Goal: Transaction & Acquisition: Download file/media

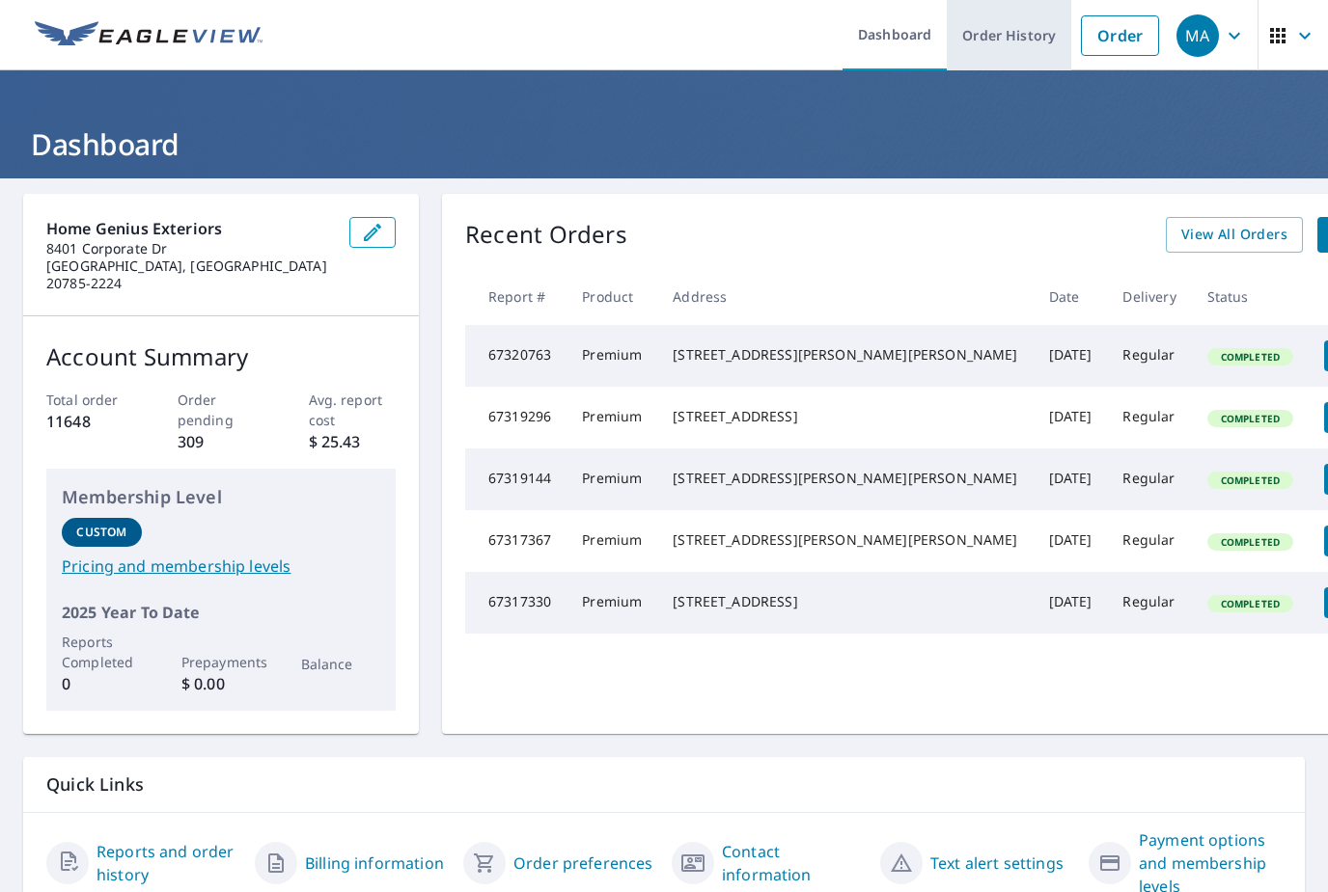
click at [1016, 28] on link "Order History" at bounding box center [1008, 35] width 124 height 70
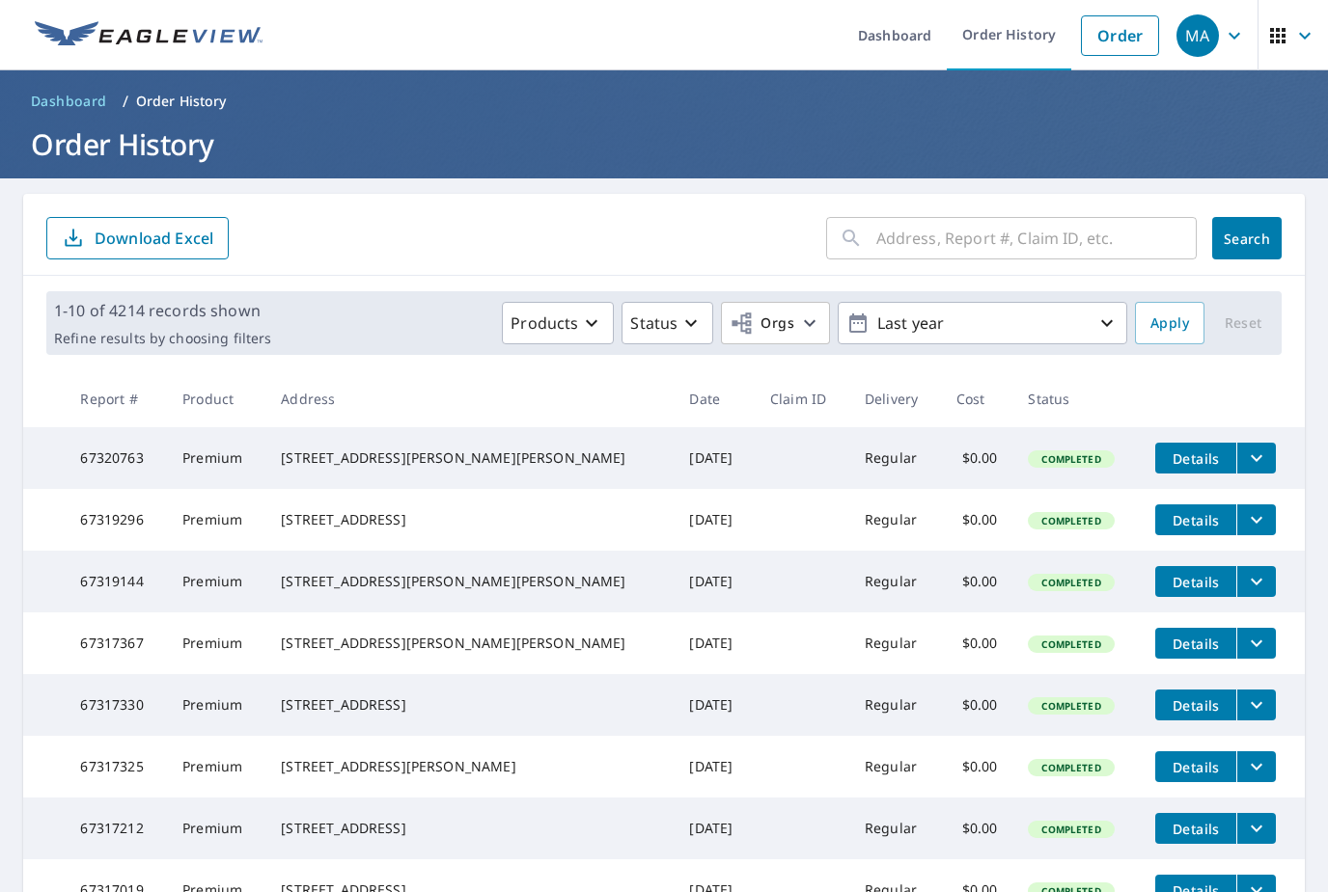
click at [1098, 258] on input "text" at bounding box center [1036, 238] width 320 height 54
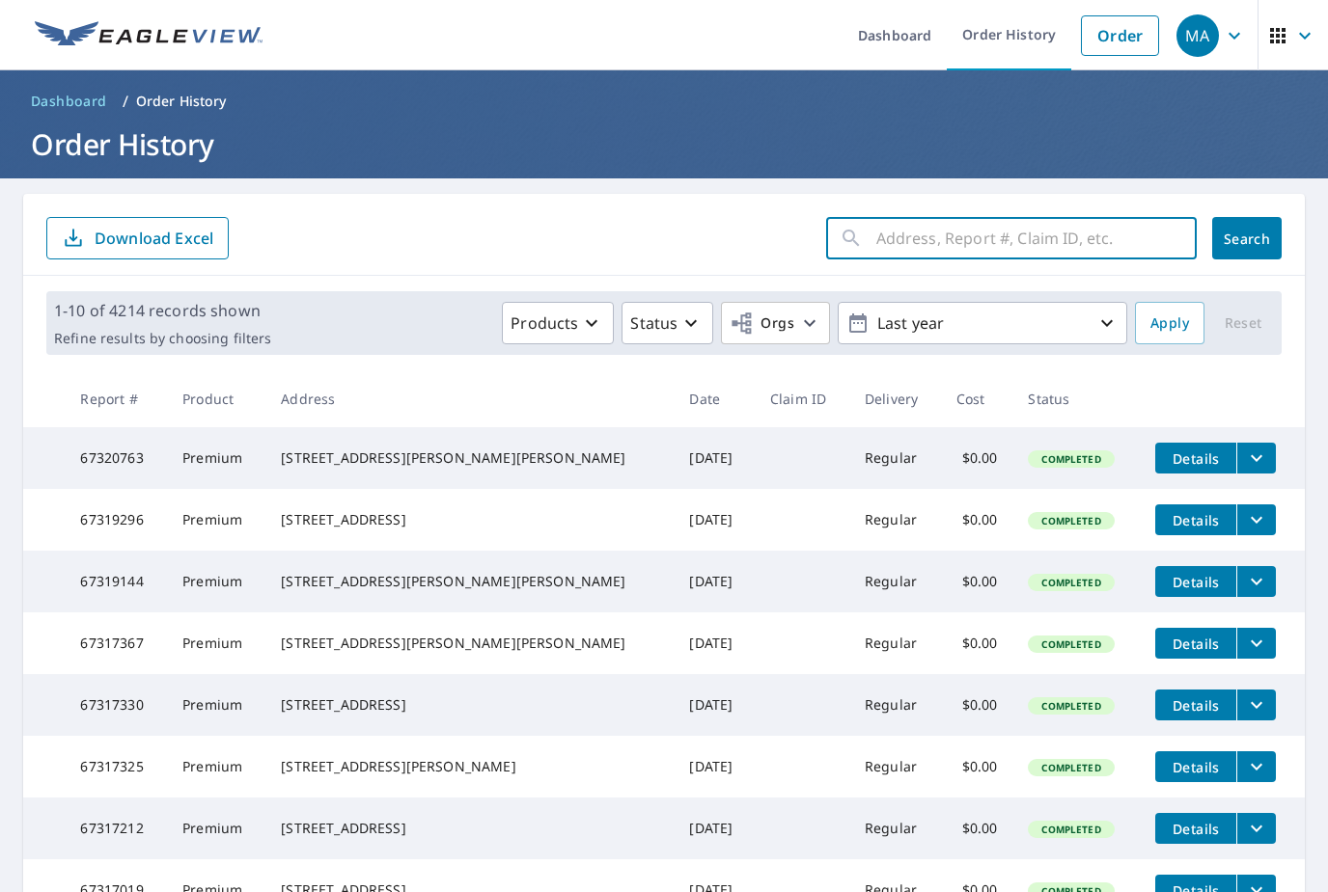
click at [1245, 532] on icon "filesDropdownBtn-67319296" at bounding box center [1256, 519] width 23 height 23
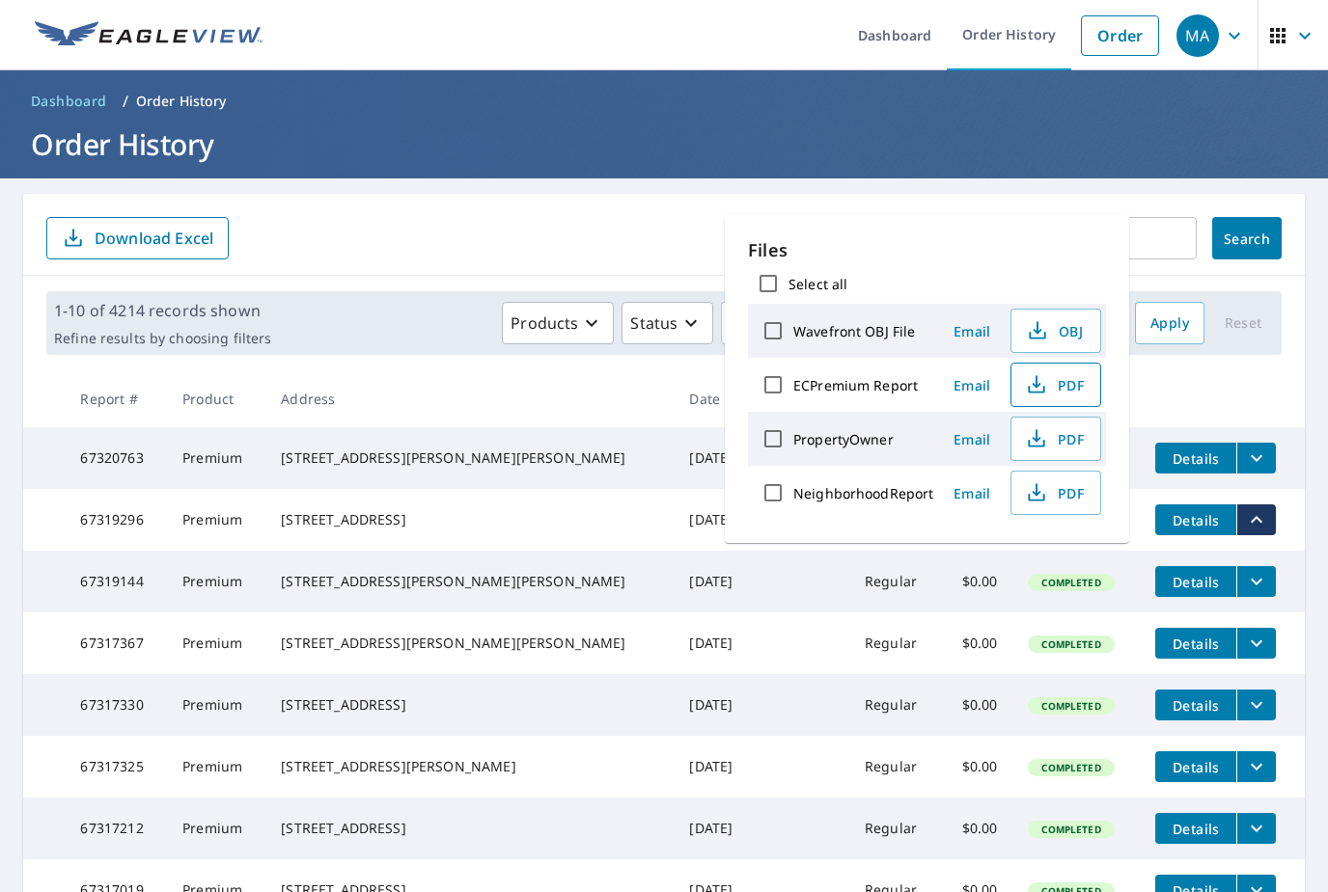
click at [1051, 400] on button "PDF" at bounding box center [1055, 385] width 91 height 44
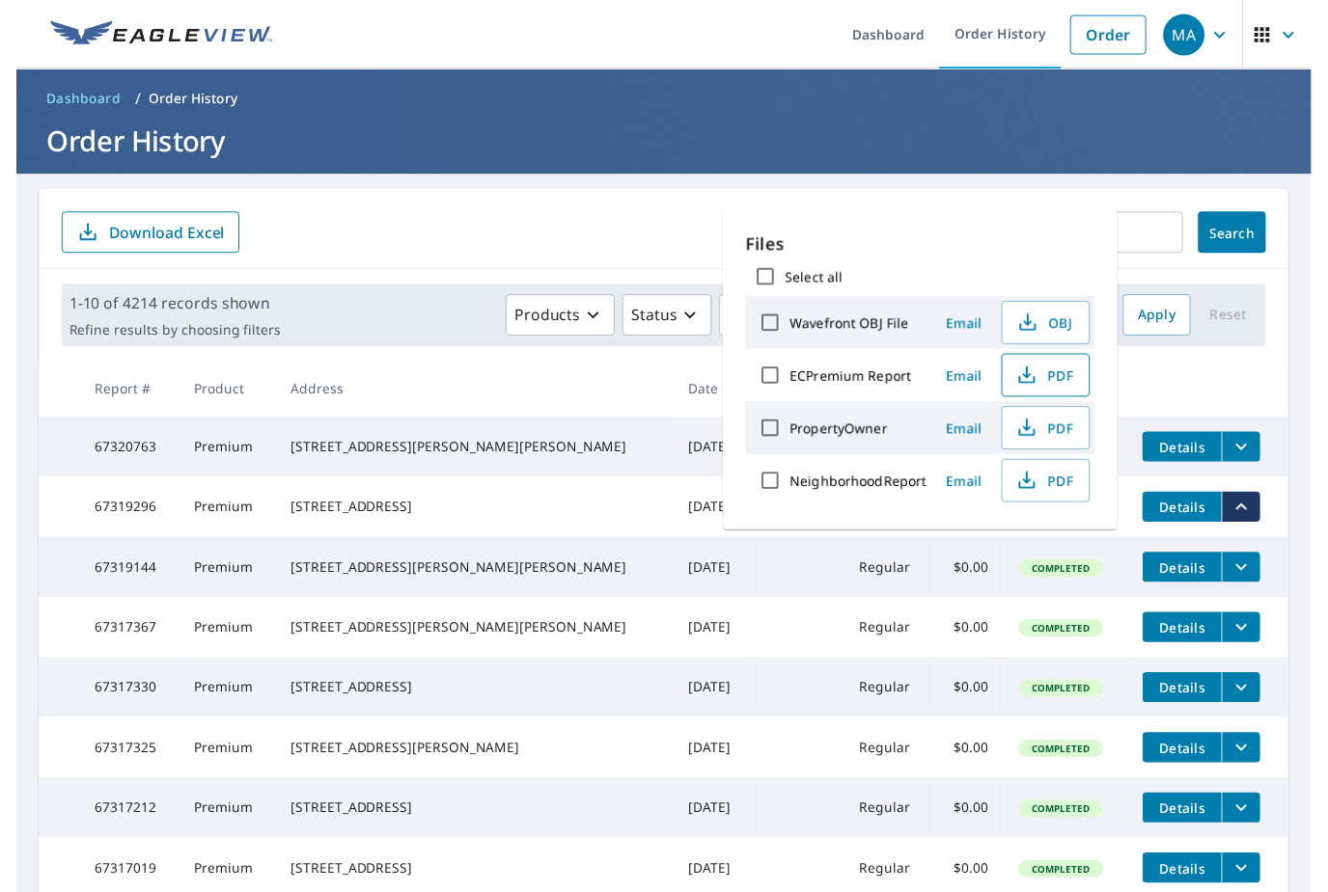
scroll to position [23, 0]
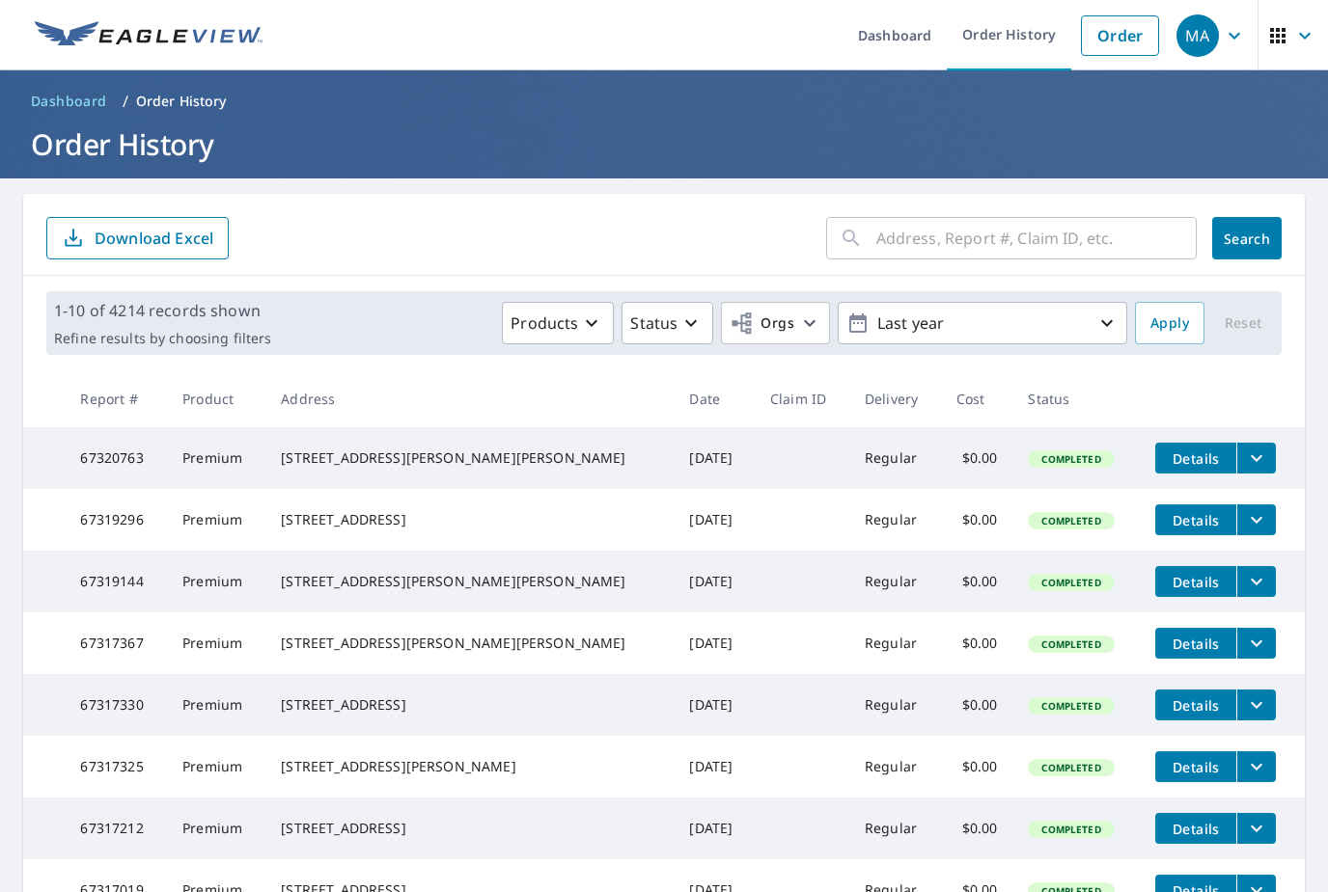
click at [1037, 211] on input "text" at bounding box center [1036, 238] width 320 height 54
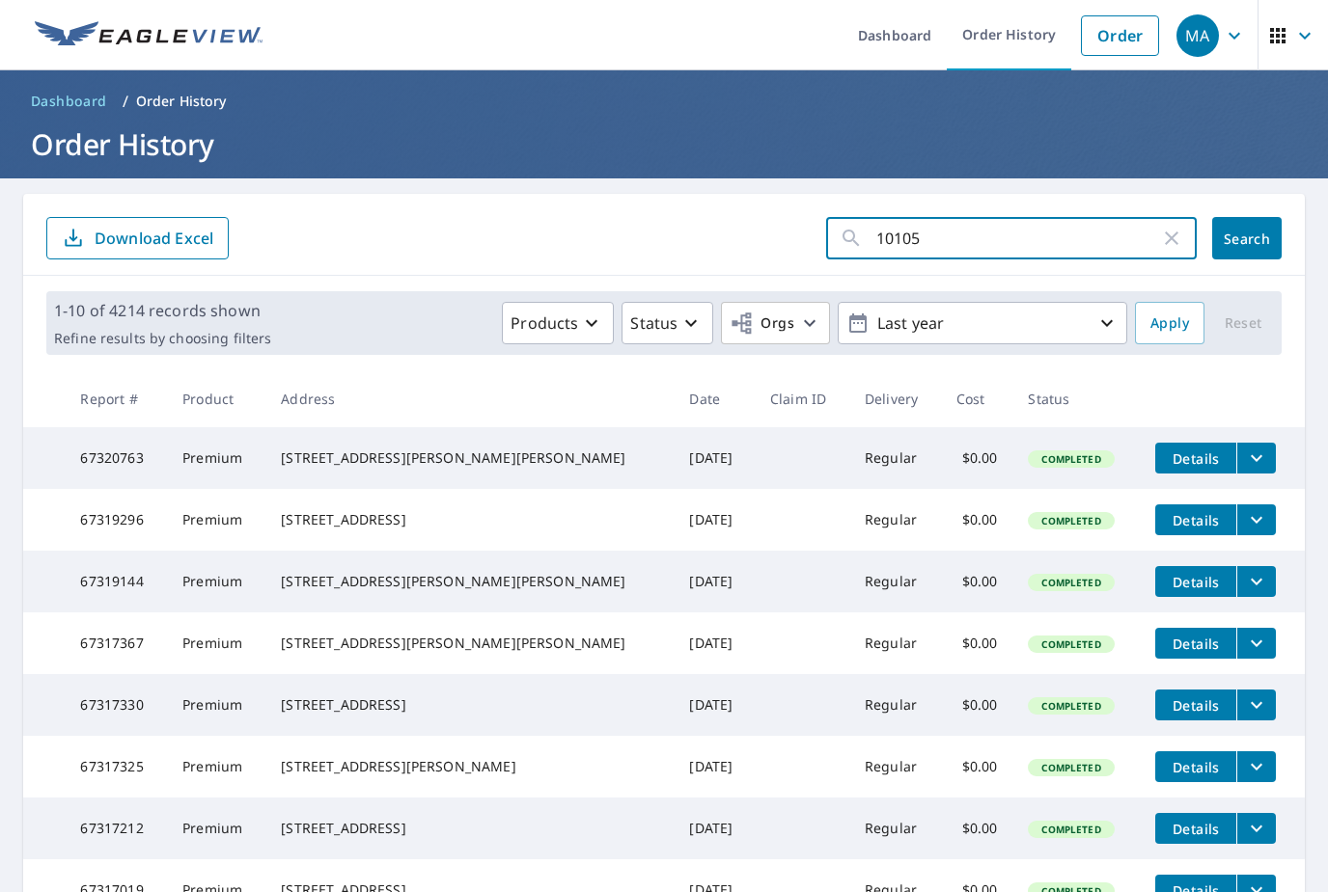
type input "10105"
click at [1246, 217] on button "Search" at bounding box center [1246, 238] width 69 height 42
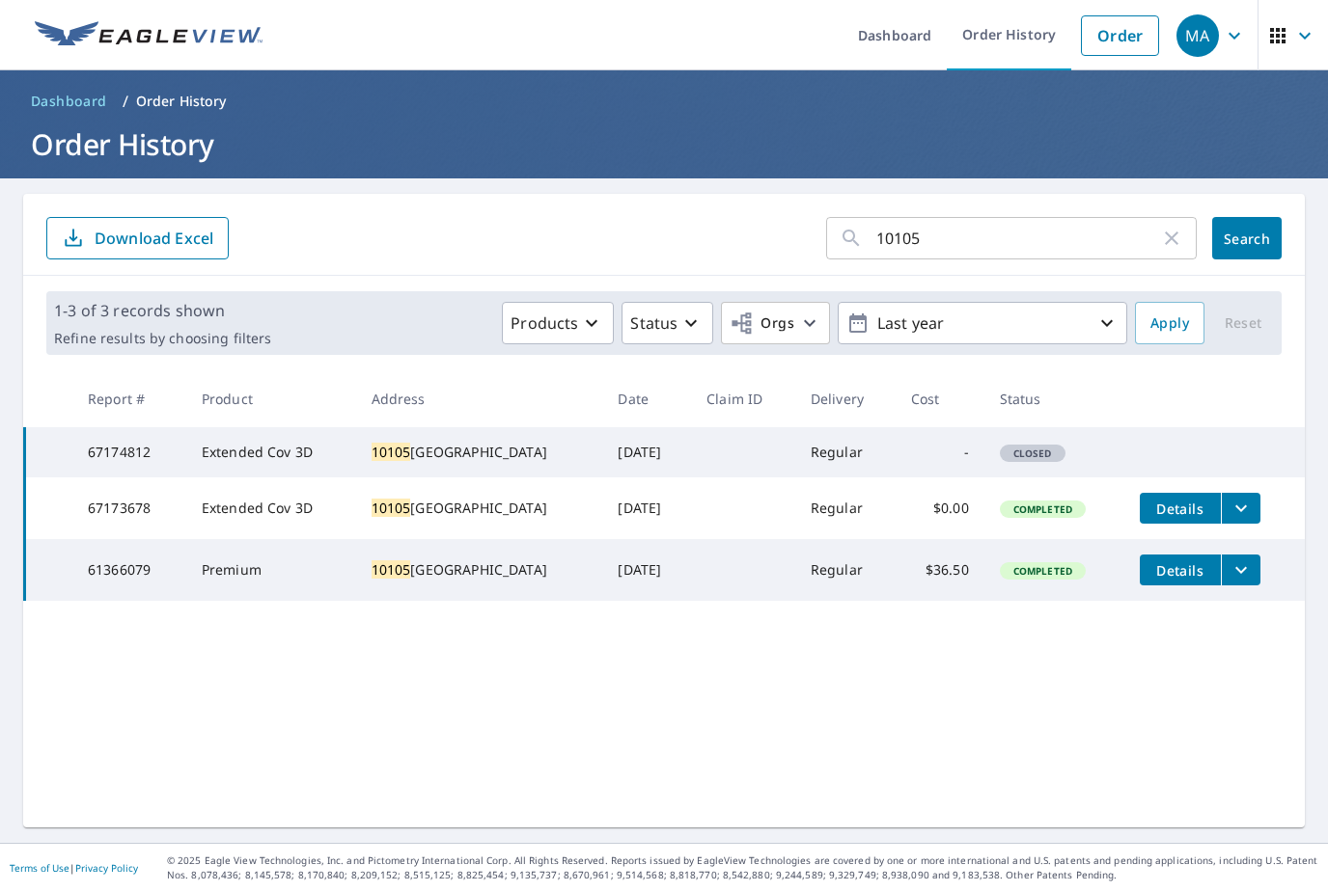
click at [1251, 509] on icon "filesDropdownBtn-67173678" at bounding box center [1240, 508] width 23 height 23
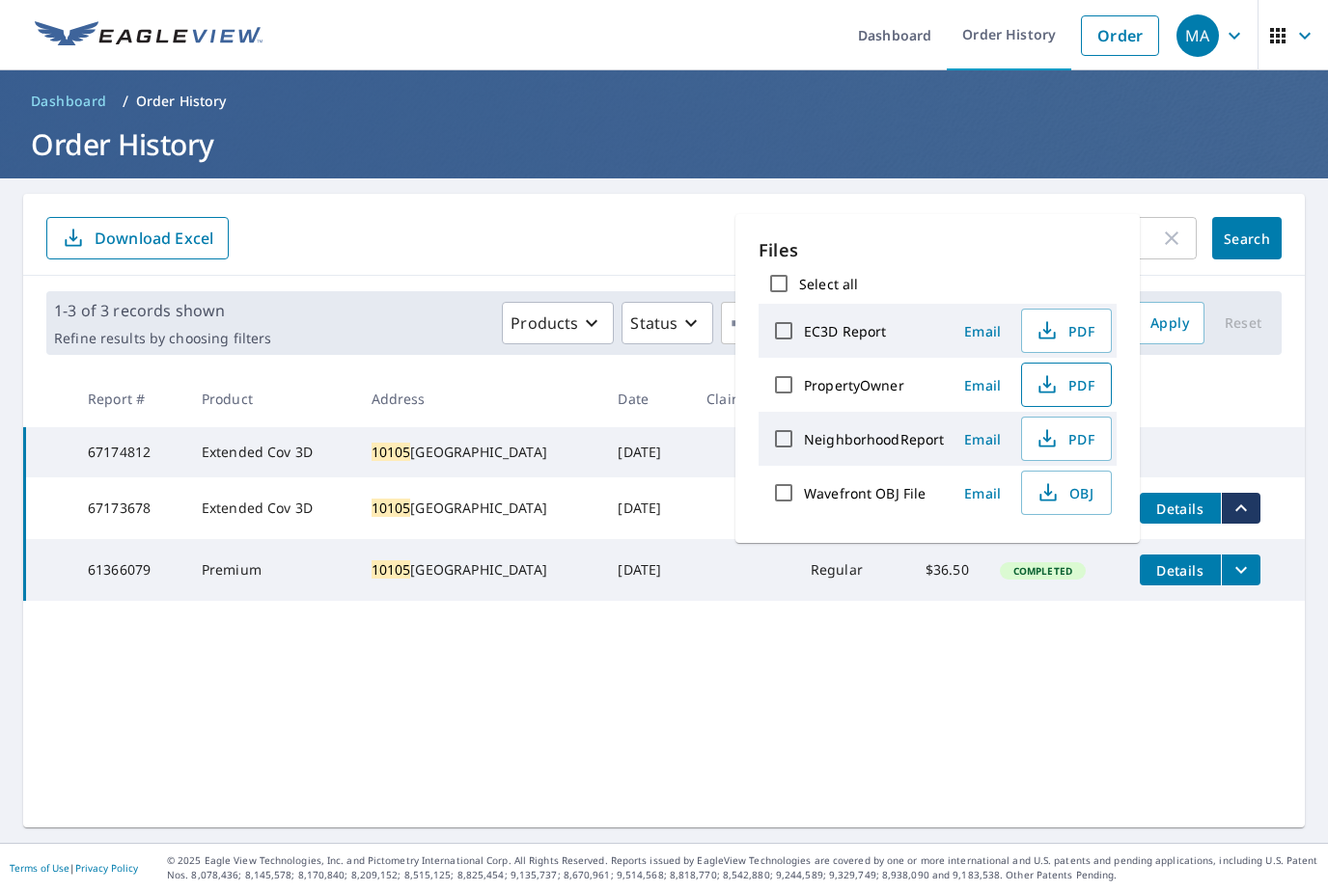
click at [1096, 363] on button "PDF" at bounding box center [1066, 385] width 91 height 44
click at [1081, 319] on span "PDF" at bounding box center [1064, 330] width 62 height 23
